Goal: Find specific page/section: Find specific page/section

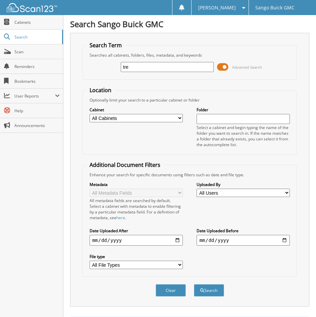
click at [141, 69] on input "tre" at bounding box center [167, 67] width 93 height 10
type input "t"
type input "young"
click at [194, 285] on button "Search" at bounding box center [209, 291] width 30 height 12
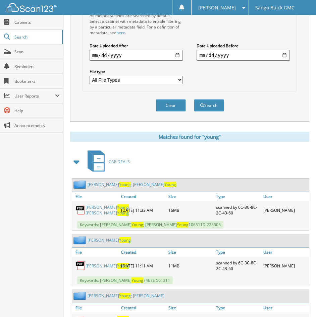
scroll to position [201, 0]
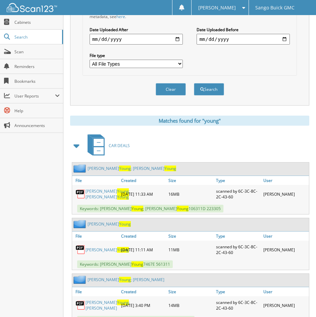
click at [93, 192] on link "Amanda Young ; Hartwell Young" at bounding box center [108, 194] width 44 height 11
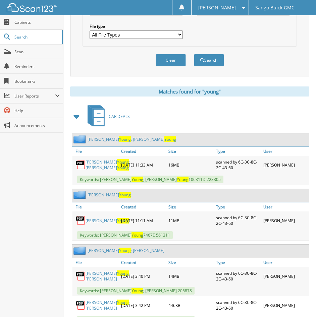
scroll to position [235, 0]
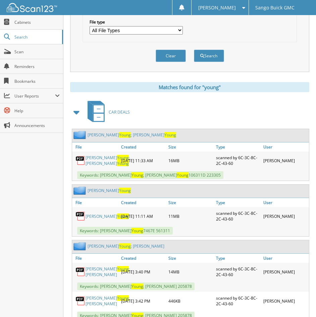
click at [99, 163] on link "Amanda Young ; Hartwell Young" at bounding box center [108, 160] width 44 height 11
